Goal: Information Seeking & Learning: Learn about a topic

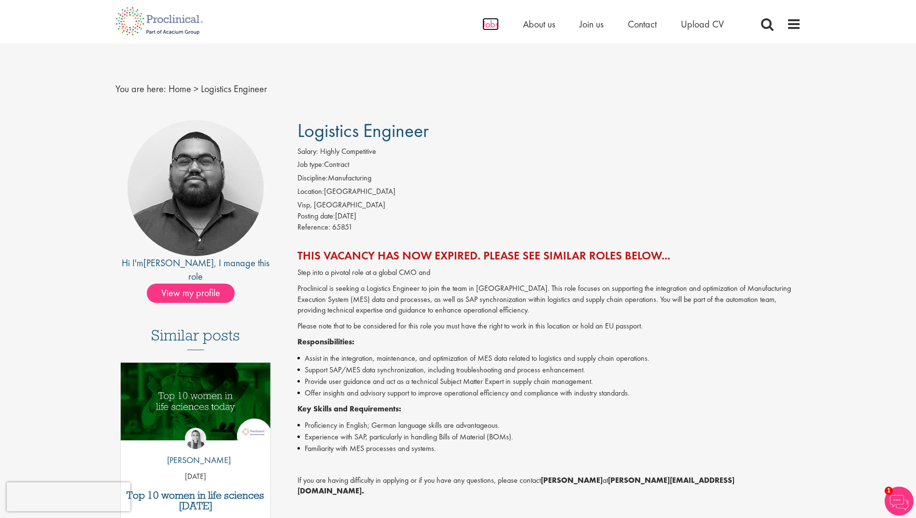
click at [489, 27] on span "Jobs" at bounding box center [490, 24] width 16 height 13
drag, startPoint x: 440, startPoint y: 123, endPoint x: 297, endPoint y: 121, distance: 142.4
click at [297, 121] on h1 "Logistics Engineer" at bounding box center [549, 130] width 504 height 21
copy span "Logistics Engineer"
click at [766, 24] on span at bounding box center [767, 24] width 14 height 14
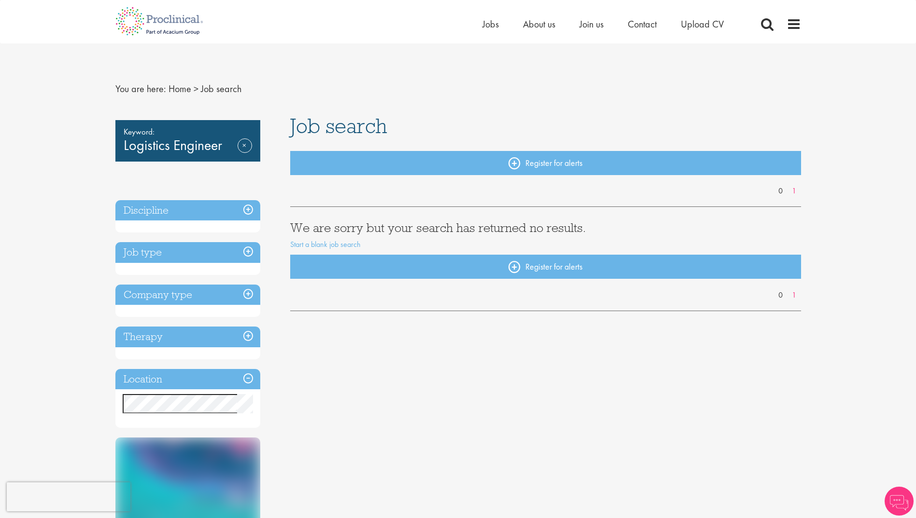
click at [193, 142] on div "Keyword: Logistics Engineer Remove" at bounding box center [187, 141] width 145 height 42
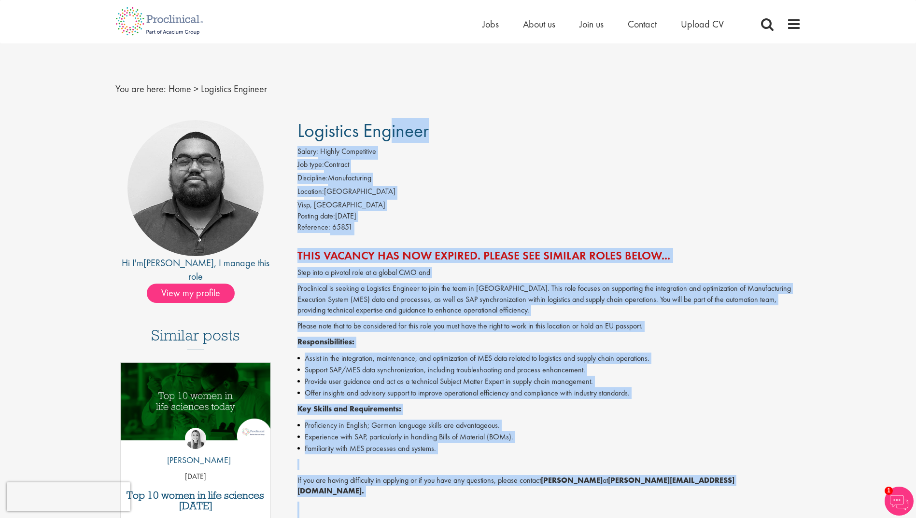
drag, startPoint x: 598, startPoint y: 397, endPoint x: 284, endPoint y: 128, distance: 413.2
click at [284, 128] on div "Logistics Engineer Salary: Highly Competitive Job type: Contract Discipline: Ma…" at bounding box center [545, 409] width 525 height 578
copy div "Logistics Engineer Salary: Highly Competitive Job type: Contract Discipline: Ma…"
